Goal: Navigation & Orientation: Understand site structure

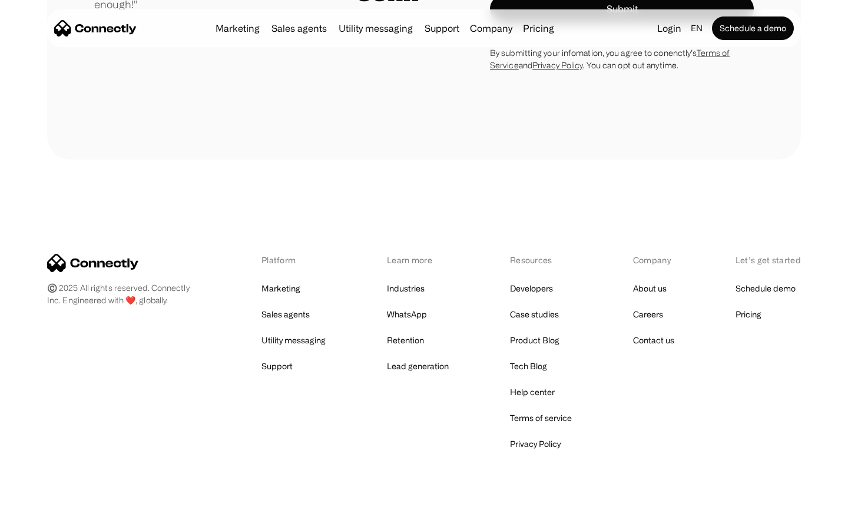
scroll to position [3337, 0]
